Goal: Check status

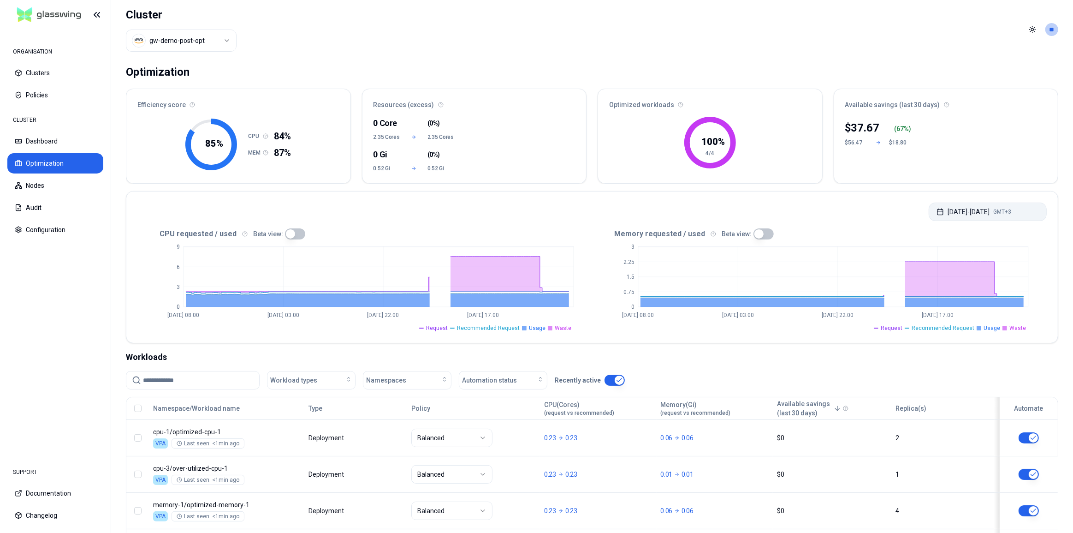
click at [955, 207] on button "[DATE] - [DATE] GMT+3" at bounding box center [988, 211] width 118 height 18
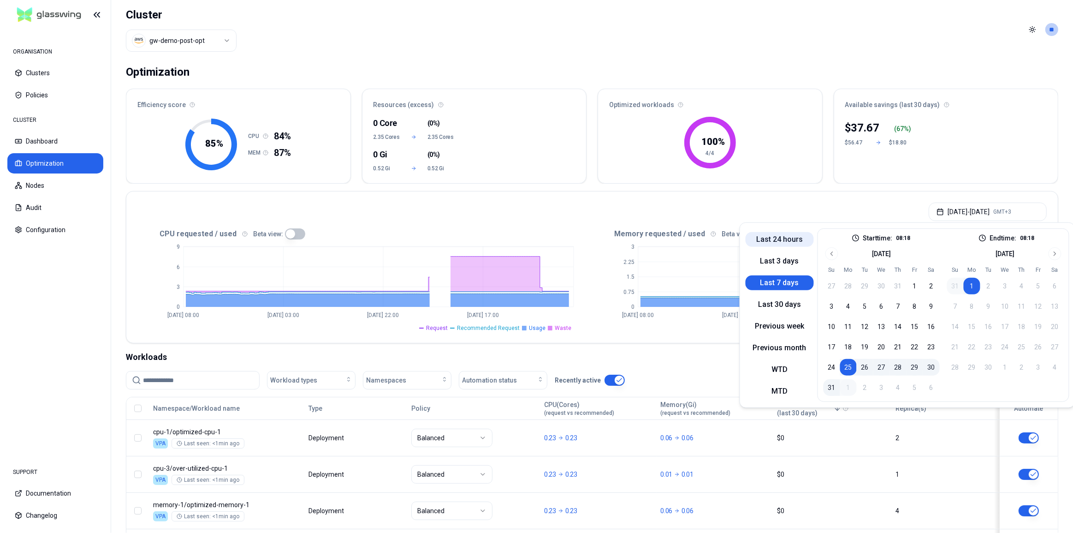
click at [788, 240] on button "Last 24 hours" at bounding box center [780, 238] width 68 height 15
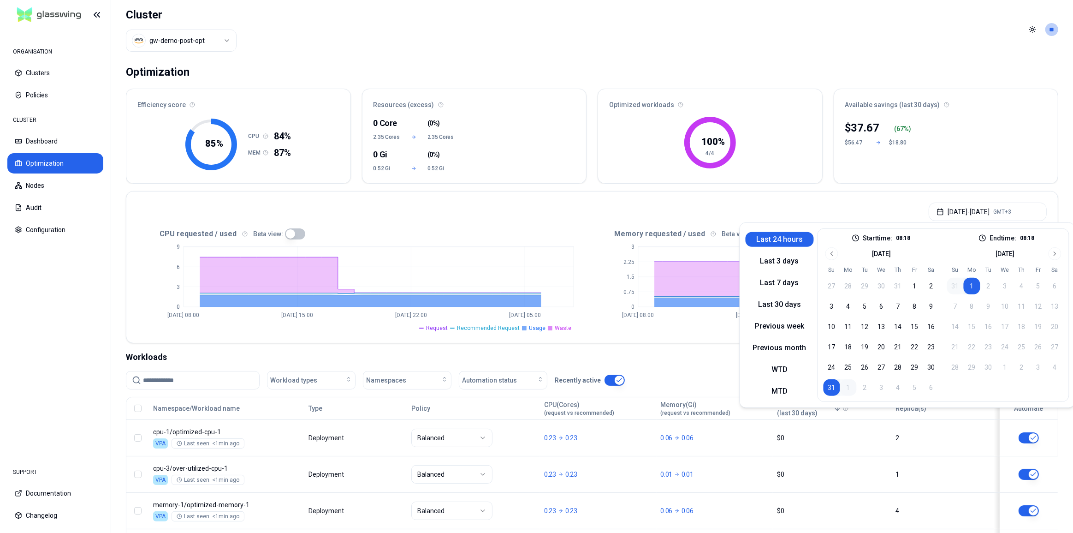
click at [821, 211] on div "[DATE] - [DATE] GMT+3" at bounding box center [591, 208] width 931 height 35
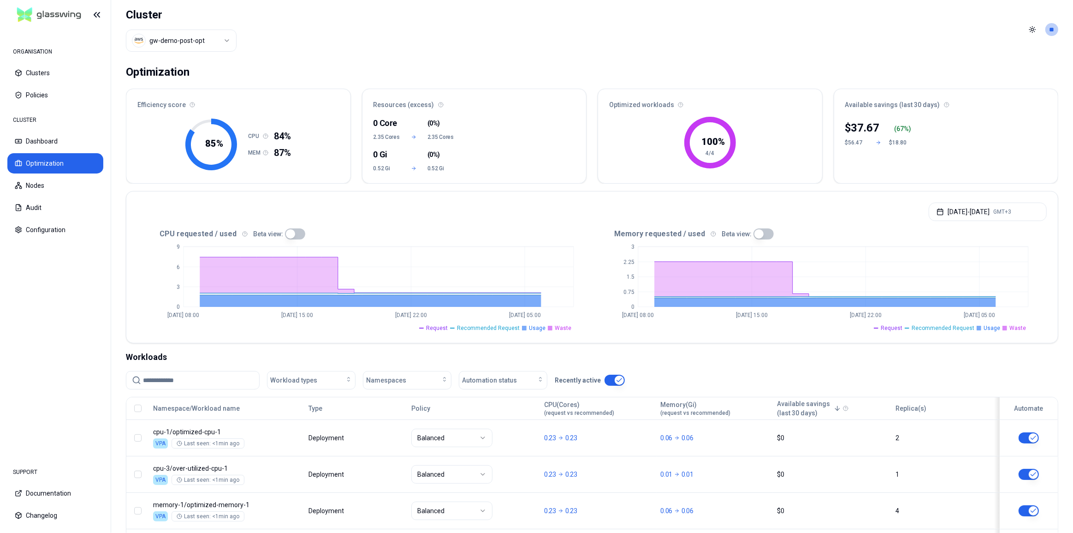
click at [756, 234] on button "button" at bounding box center [763, 233] width 20 height 11
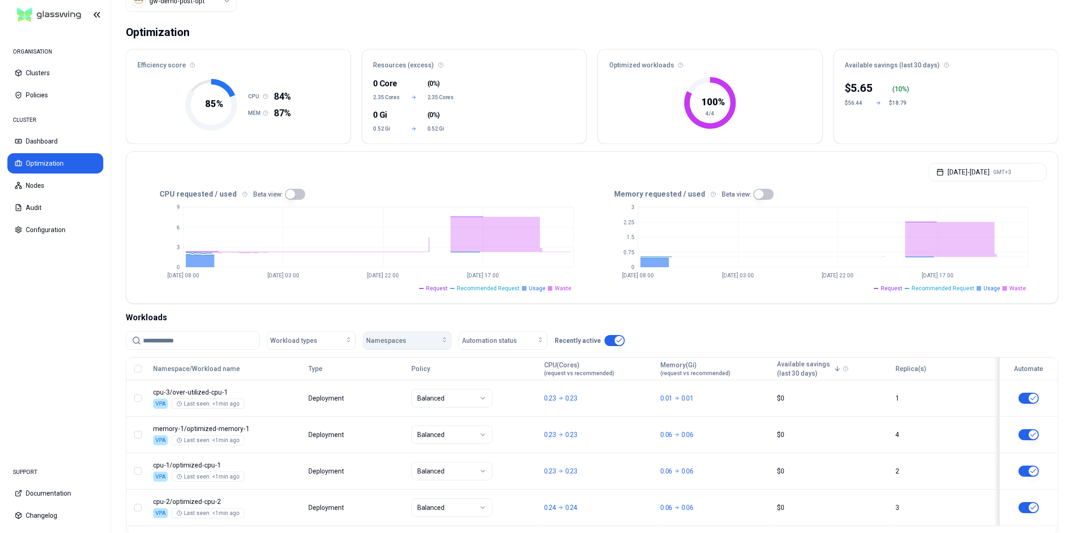
scroll to position [88, 0]
